Goal: Navigation & Orientation: Go to known website

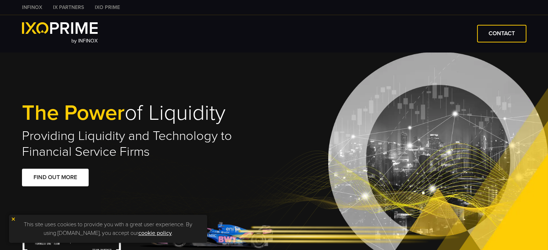
type input "**"
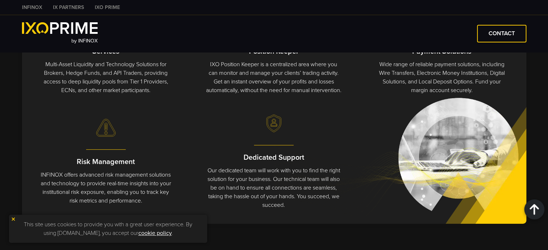
scroll to position [396, 0]
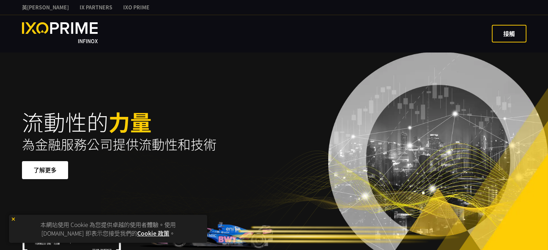
click at [192, 117] on h1 "流動性的 力量" at bounding box center [148, 121] width 252 height 23
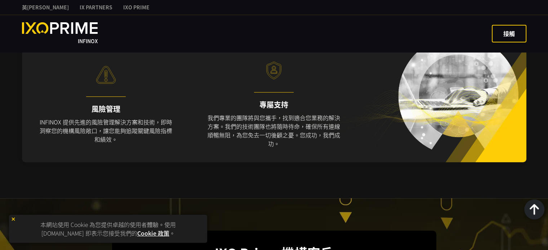
scroll to position [432, 0]
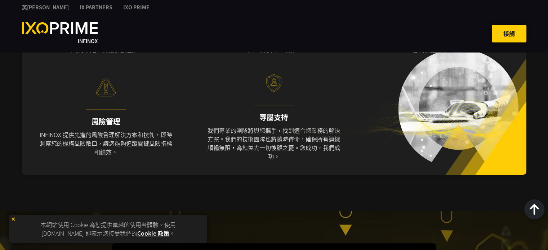
click at [509, 34] on span at bounding box center [509, 34] width 0 height 0
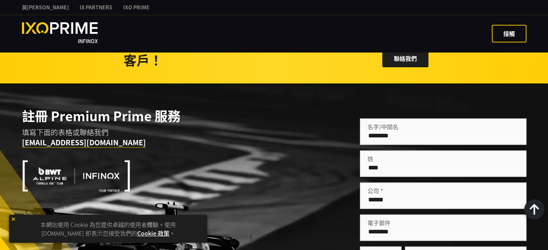
scroll to position [1150, 0]
